Goal: Task Accomplishment & Management: Manage account settings

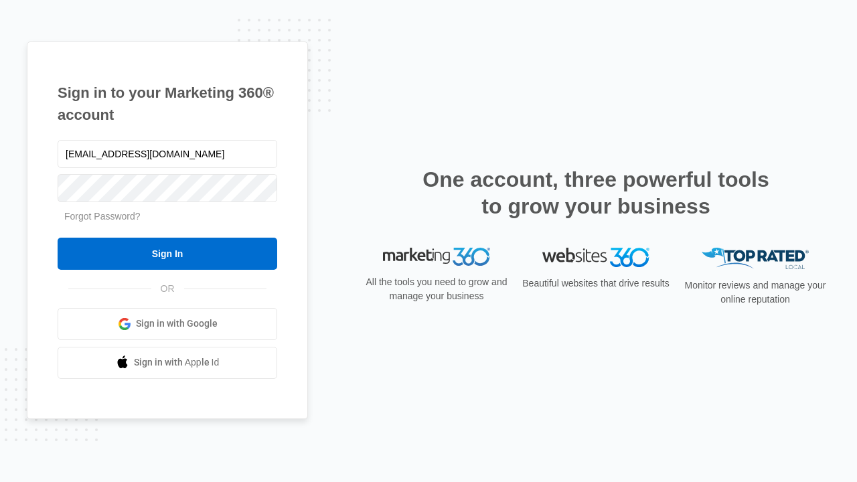
type input "[EMAIL_ADDRESS][DOMAIN_NAME]"
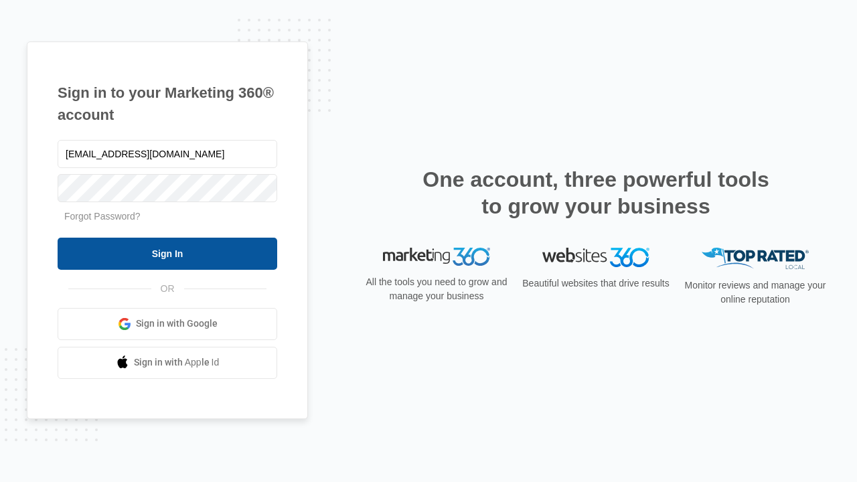
click at [167, 253] on input "Sign In" at bounding box center [168, 254] width 220 height 32
